Goal: Information Seeking & Learning: Learn about a topic

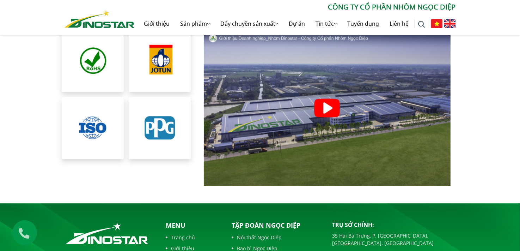
scroll to position [1550, 0]
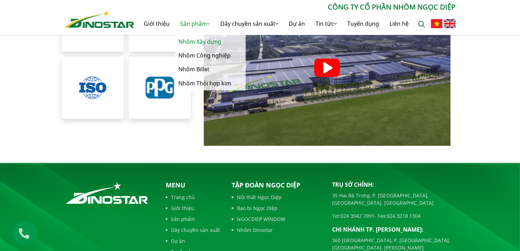
click at [193, 41] on link "Nhôm Xây dựng" at bounding box center [210, 42] width 70 height 14
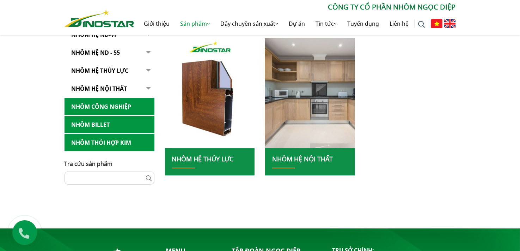
scroll to position [269, 0]
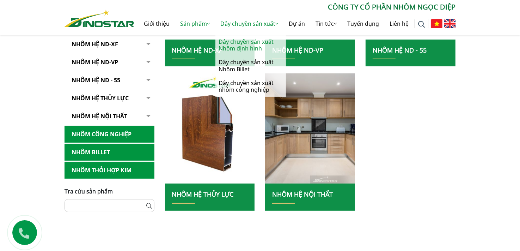
click at [236, 45] on link "Dây chuyền sản xuất Nhôm định hình" at bounding box center [250, 45] width 70 height 20
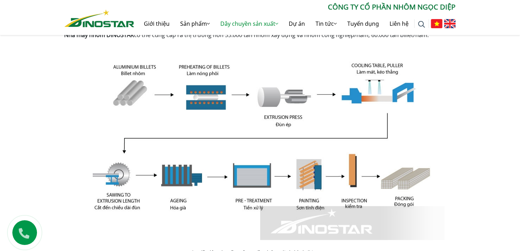
scroll to position [211, 0]
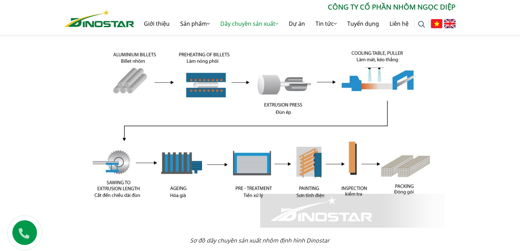
click at [507, 102] on div "Dây chuyền sản xuất Nhôm định hình Home » Dây chuyền sản xuất » Dây chuyền sản …" at bounding box center [260, 200] width 520 height 520
